Goal: Task Accomplishment & Management: Manage account settings

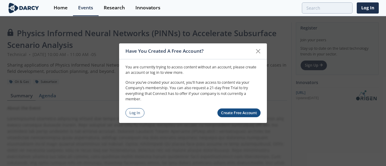
drag, startPoint x: 256, startPoint y: 51, endPoint x: 223, endPoint y: 67, distance: 36.8
click at [256, 51] on icon at bounding box center [258, 50] width 7 height 7
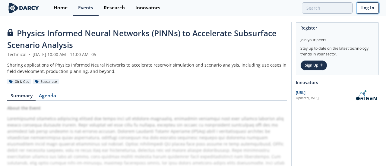
click at [365, 8] on link "Log In" at bounding box center [368, 7] width 22 height 11
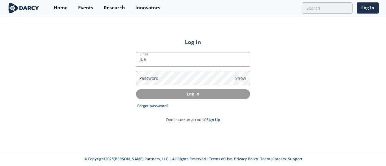
type input "[PERSON_NAME][EMAIL_ADDRESS][PERSON_NAME][DOMAIN_NAME]"
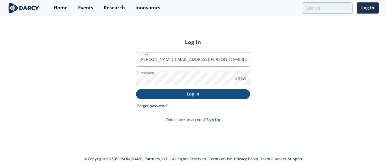
click at [182, 93] on p "Log In" at bounding box center [193, 94] width 106 height 6
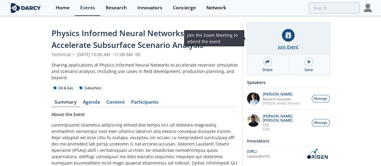
click at [291, 32] on icon at bounding box center [288, 35] width 5 height 6
